Goal: Task Accomplishment & Management: Complete application form

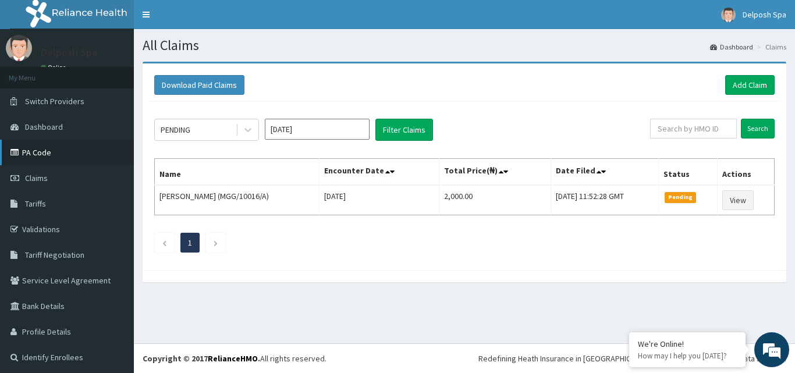
click at [90, 157] on link "PA Code" at bounding box center [67, 153] width 134 height 26
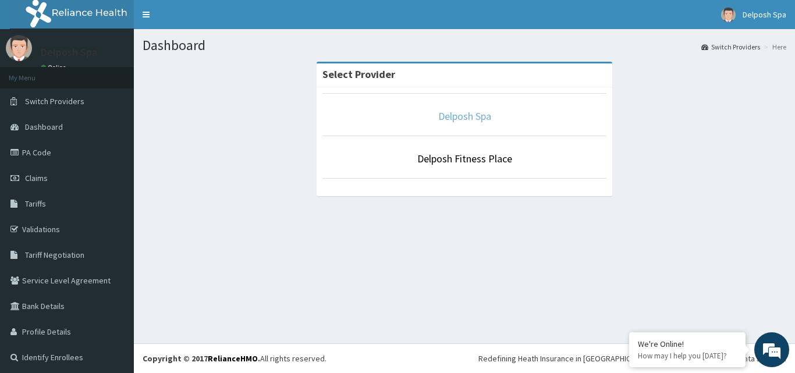
click at [451, 115] on link "Delposh Spa" at bounding box center [464, 115] width 53 height 13
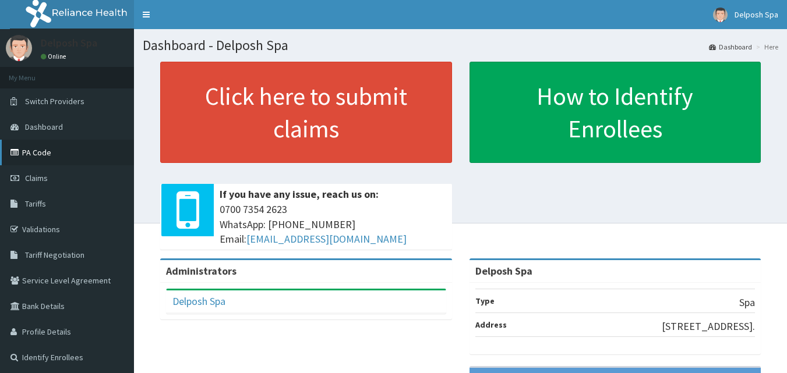
click at [81, 151] on link "PA Code" at bounding box center [67, 153] width 134 height 26
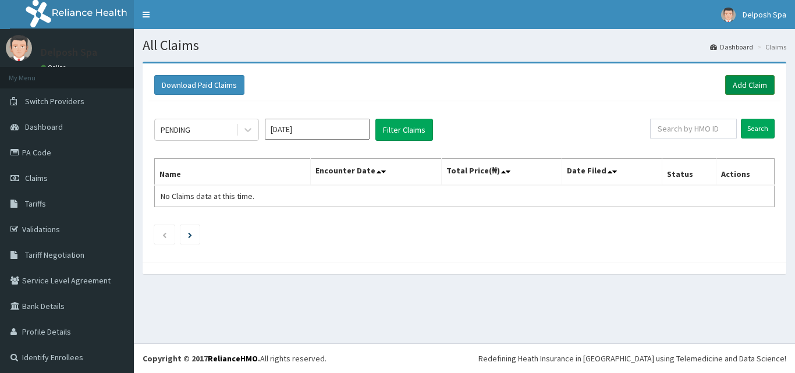
click at [731, 85] on link "Add Claim" at bounding box center [749, 85] width 49 height 20
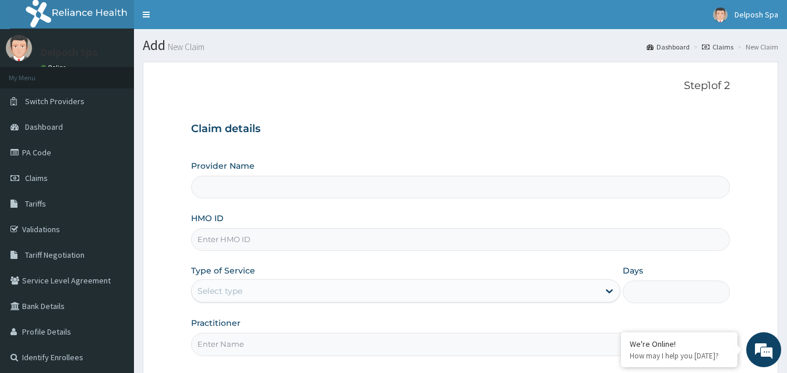
click at [293, 233] on input "HMO ID" at bounding box center [460, 239] width 539 height 23
type input "CM"
type input "Delposh Spa"
type input "1"
type input "CMG/10041/A"
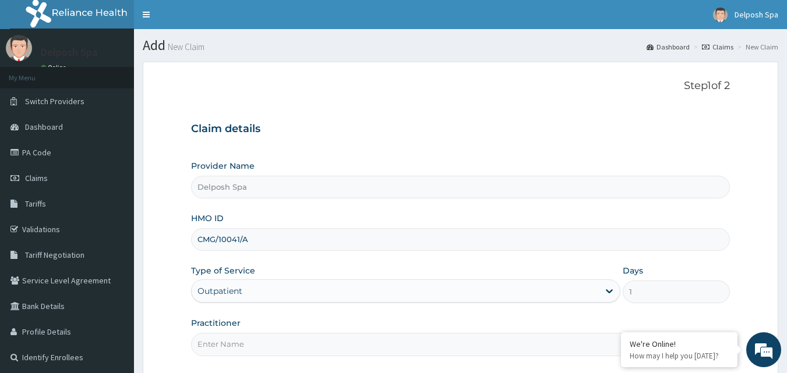
click at [322, 341] on input "Practitioner" at bounding box center [460, 344] width 539 height 23
type input "CLARKSON"
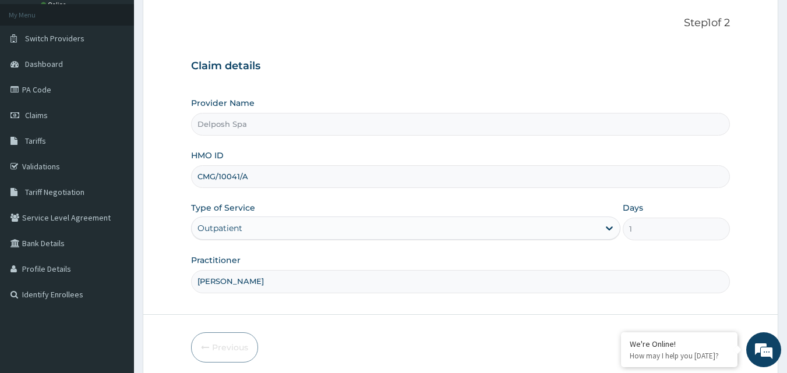
scroll to position [109, 0]
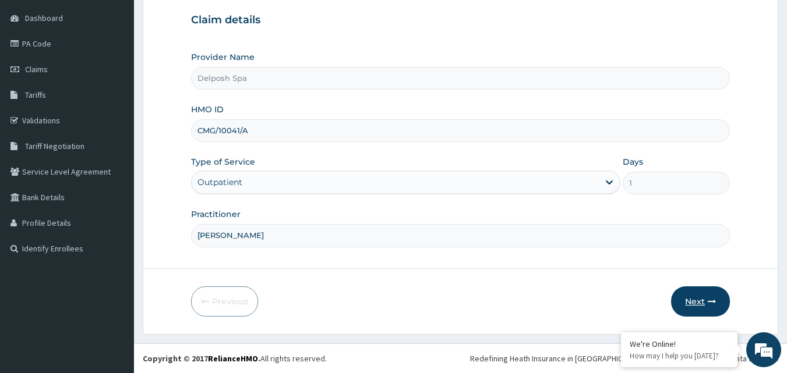
click at [696, 303] on button "Next" at bounding box center [700, 301] width 59 height 30
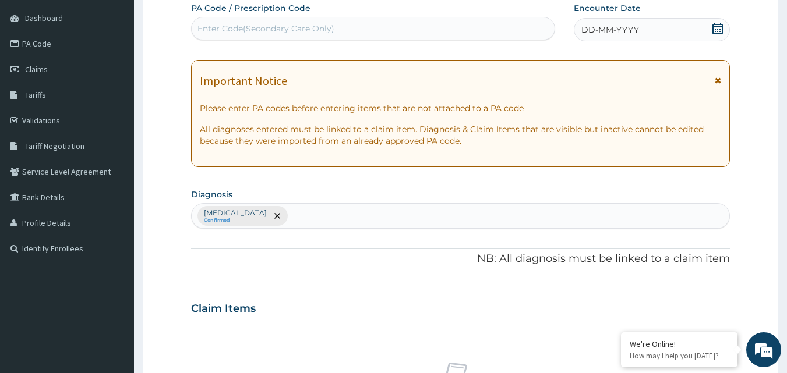
click at [478, 27] on div "Enter Code(Secondary Care Only)" at bounding box center [373, 28] width 363 height 19
paste input "PA/44A0CC"
type input "PA/44A0CC"
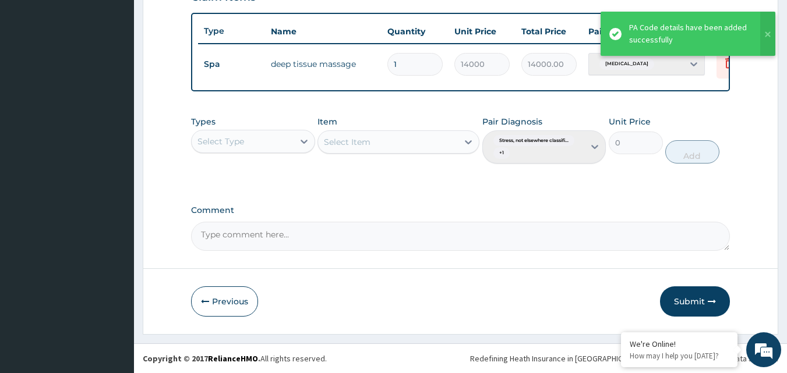
scroll to position [429, 0]
click at [697, 299] on button "Submit" at bounding box center [695, 301] width 70 height 30
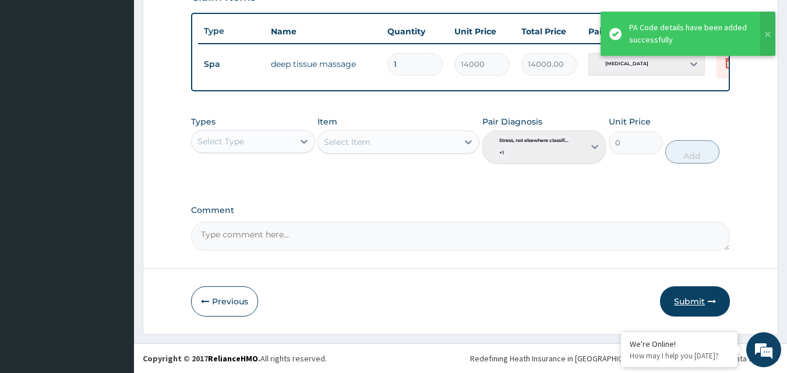
click at [697, 299] on button "Submit" at bounding box center [695, 301] width 70 height 30
click at [697, 300] on button "Submit" at bounding box center [695, 301] width 70 height 30
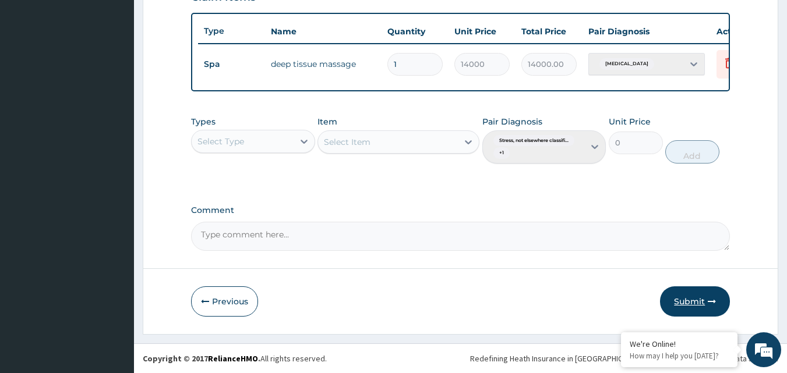
click at [697, 300] on button "Submit" at bounding box center [695, 301] width 70 height 30
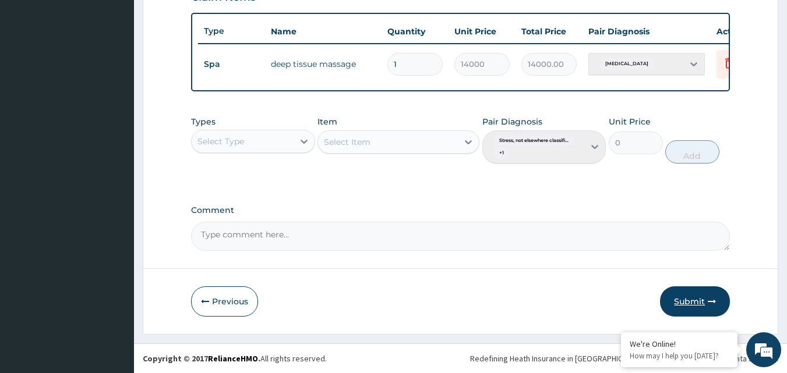
click at [697, 300] on button "Submit" at bounding box center [695, 301] width 70 height 30
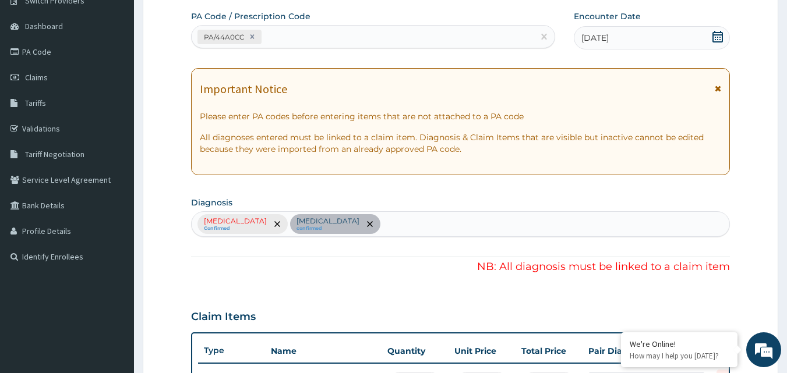
scroll to position [98, 0]
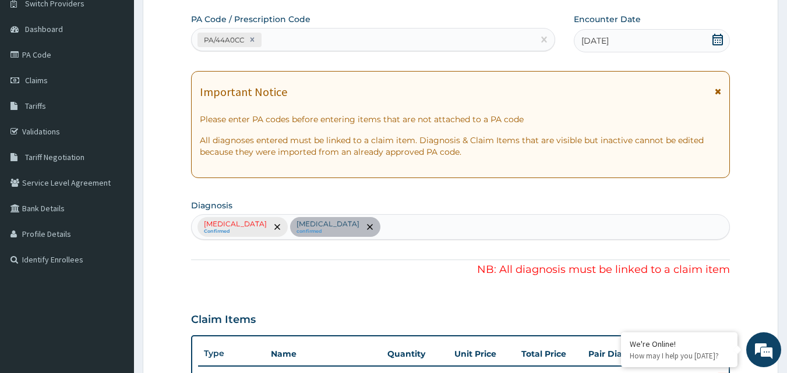
click at [320, 226] on div "Stress, not elsewhere classified Confirmed Lack of physical exercise confirmed" at bounding box center [460, 227] width 539 height 26
click at [323, 232] on div "Stress, not elsewhere classified Confirmed Lack of physical exercise confirmed" at bounding box center [460, 227] width 539 height 26
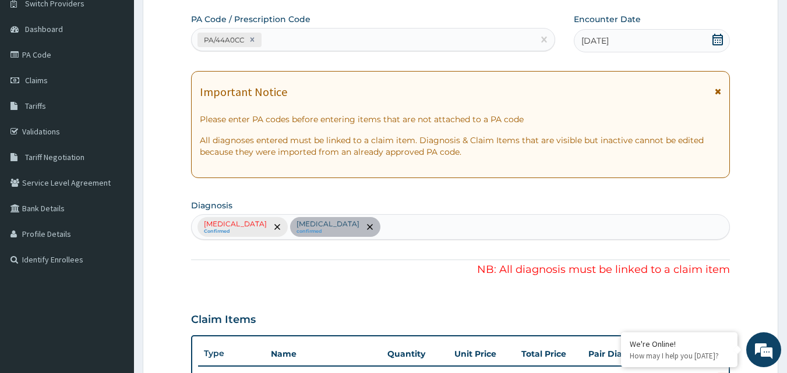
click at [323, 232] on div "Stress, not elsewhere classified Confirmed Lack of physical exercise confirmed" at bounding box center [460, 227] width 539 height 26
click at [323, 231] on div "Stress, not elsewhere classified Confirmed Lack of physical exercise confirmed" at bounding box center [460, 227] width 539 height 26
click at [323, 232] on div "Stress, not elsewhere classified Confirmed Lack of physical exercise confirmed" at bounding box center [460, 227] width 539 height 26
drag, startPoint x: 323, startPoint y: 232, endPoint x: 323, endPoint y: 225, distance: 6.4
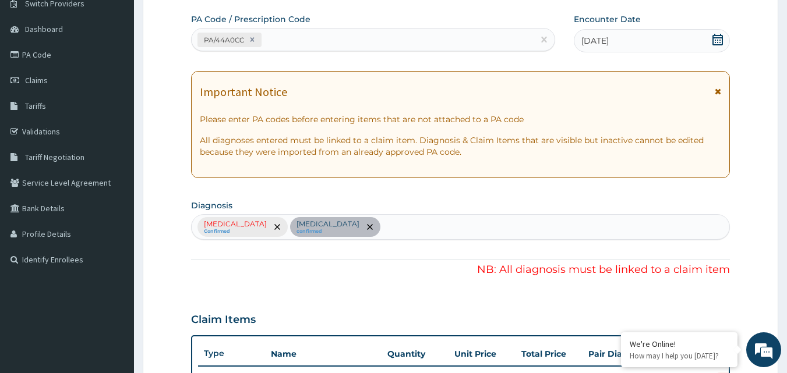
click at [323, 225] on div "Stress, not elsewhere classified Confirmed Lack of physical exercise confirmed" at bounding box center [460, 227] width 539 height 26
click at [322, 225] on div "Stress, not elsewhere classified Confirmed Lack of physical exercise confirmed" at bounding box center [460, 227] width 539 height 26
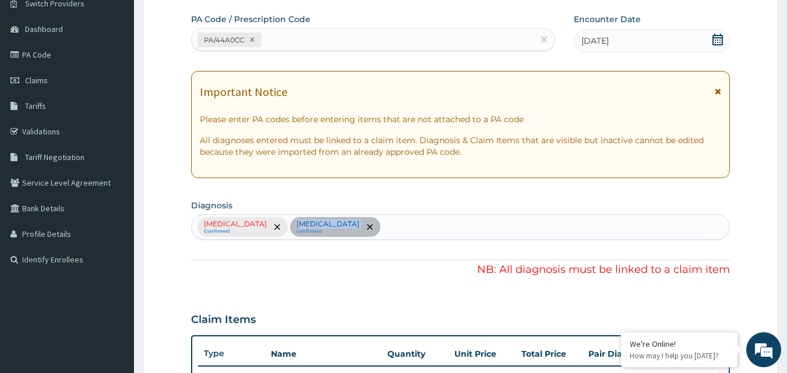
click at [322, 225] on div "Stress, not elsewhere classified Confirmed Lack of physical exercise confirmed" at bounding box center [460, 227] width 539 height 26
click at [490, 231] on div "Stress, not elsewhere classified Confirmed Lack of physical exercise confirmed" at bounding box center [460, 227] width 539 height 26
click at [489, 231] on div "Stress, not elsewhere classified Confirmed Lack of physical exercise confirmed" at bounding box center [460, 227] width 539 height 26
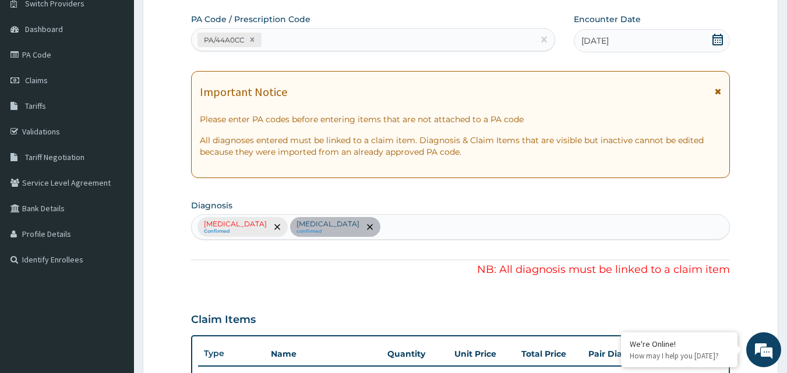
click at [489, 231] on div "Stress, not elsewhere classified Confirmed Lack of physical exercise confirmed" at bounding box center [460, 227] width 539 height 26
click at [493, 228] on div "Stress, not elsewhere classified Confirmed Lack of physical exercise confirmed" at bounding box center [460, 227] width 539 height 26
click at [437, 224] on div "Stress, not elsewhere classified Confirmed Lack of physical exercise confirmed" at bounding box center [460, 227] width 539 height 26
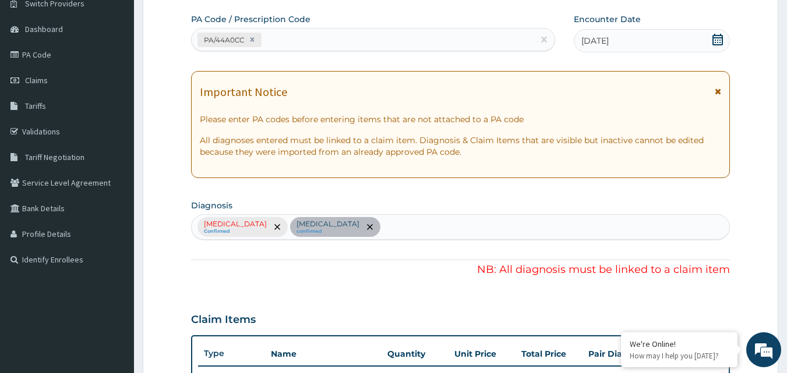
click at [437, 224] on div "Stress, not elsewhere classified Confirmed Lack of physical exercise confirmed" at bounding box center [460, 227] width 539 height 26
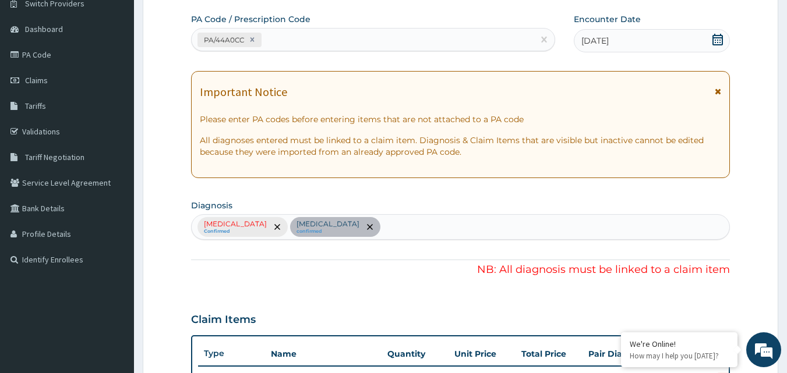
click at [437, 224] on div "Stress, not elsewhere classified Confirmed Lack of physical exercise confirmed" at bounding box center [460, 227] width 539 height 26
